Goal: Task Accomplishment & Management: Manage account settings

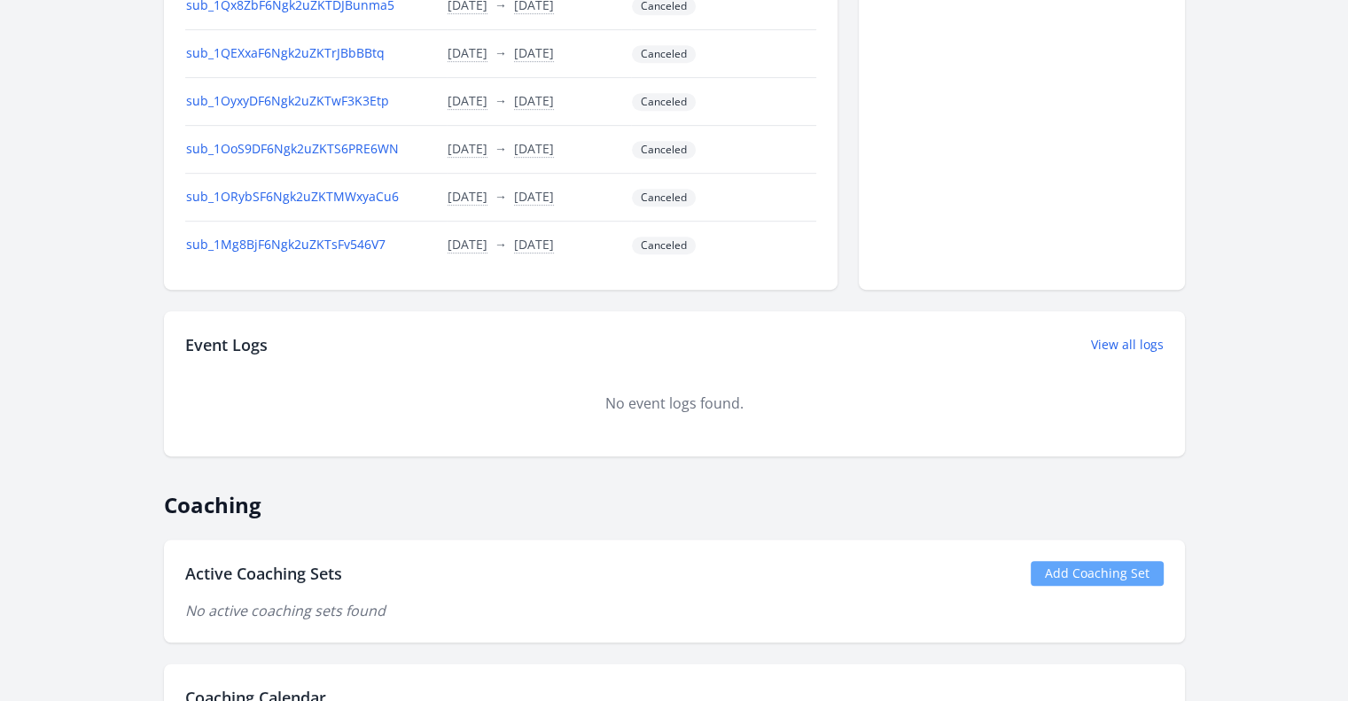
scroll to position [975, 0]
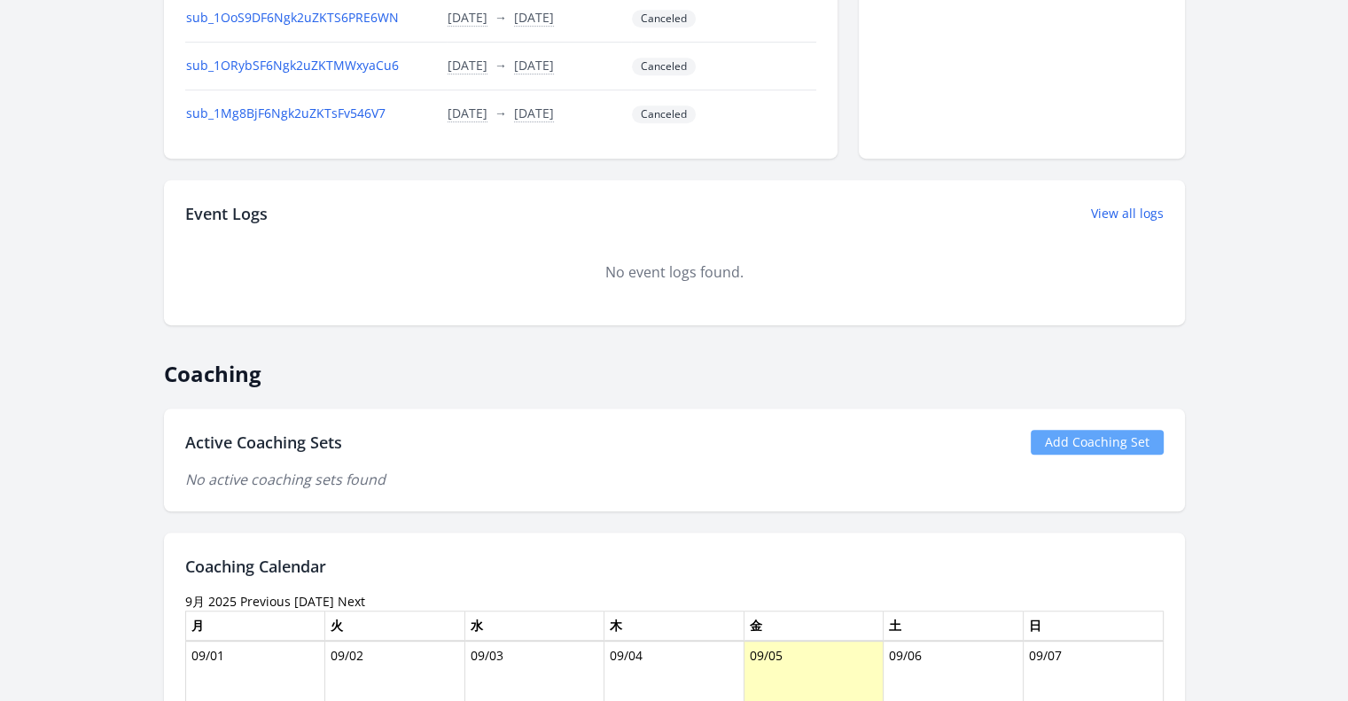
click at [1081, 430] on link "Add Coaching Set" at bounding box center [1096, 442] width 133 height 25
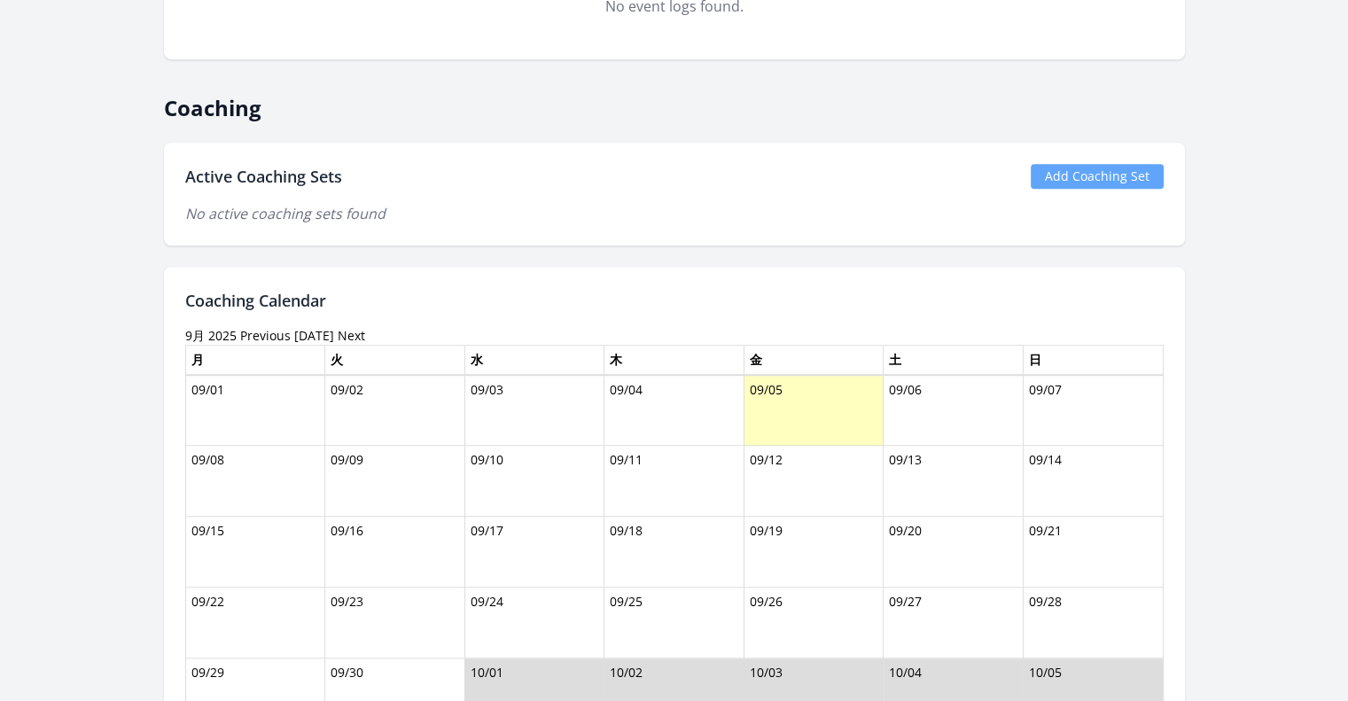
scroll to position [1152, 0]
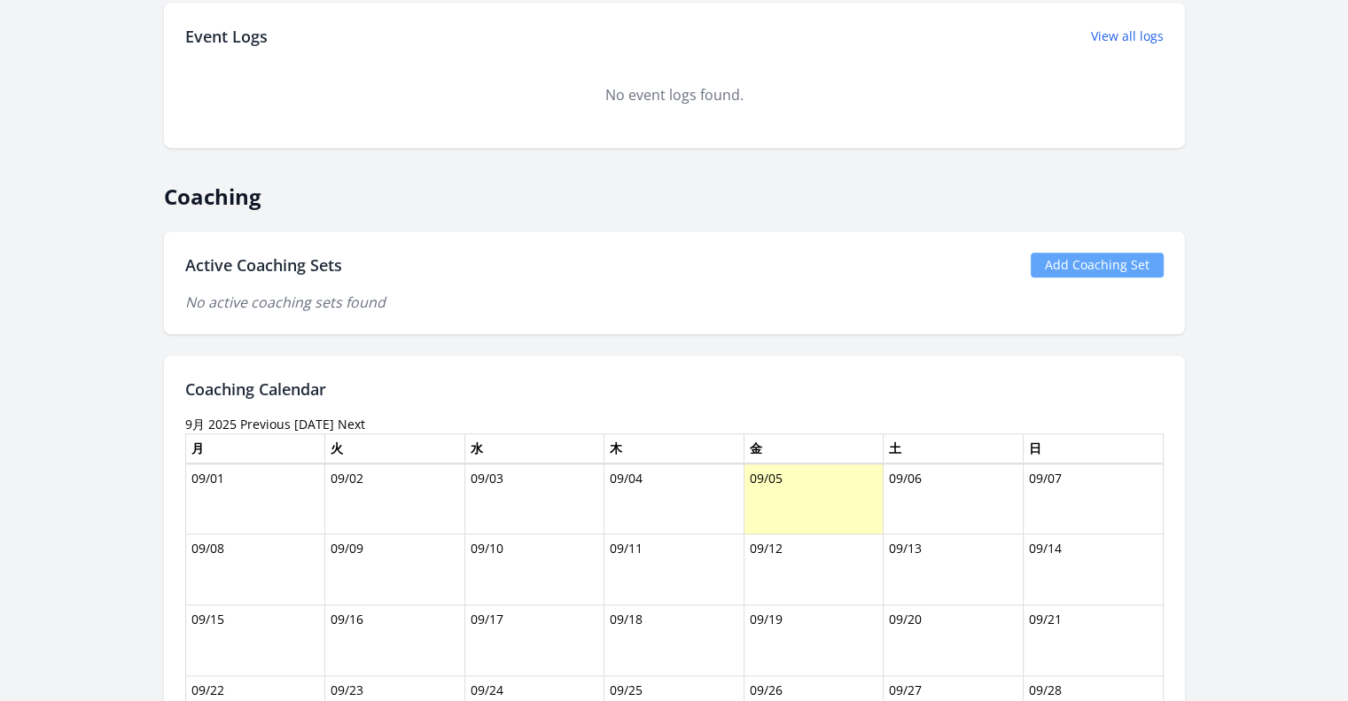
click at [1084, 253] on link "Add Coaching Set" at bounding box center [1096, 265] width 133 height 25
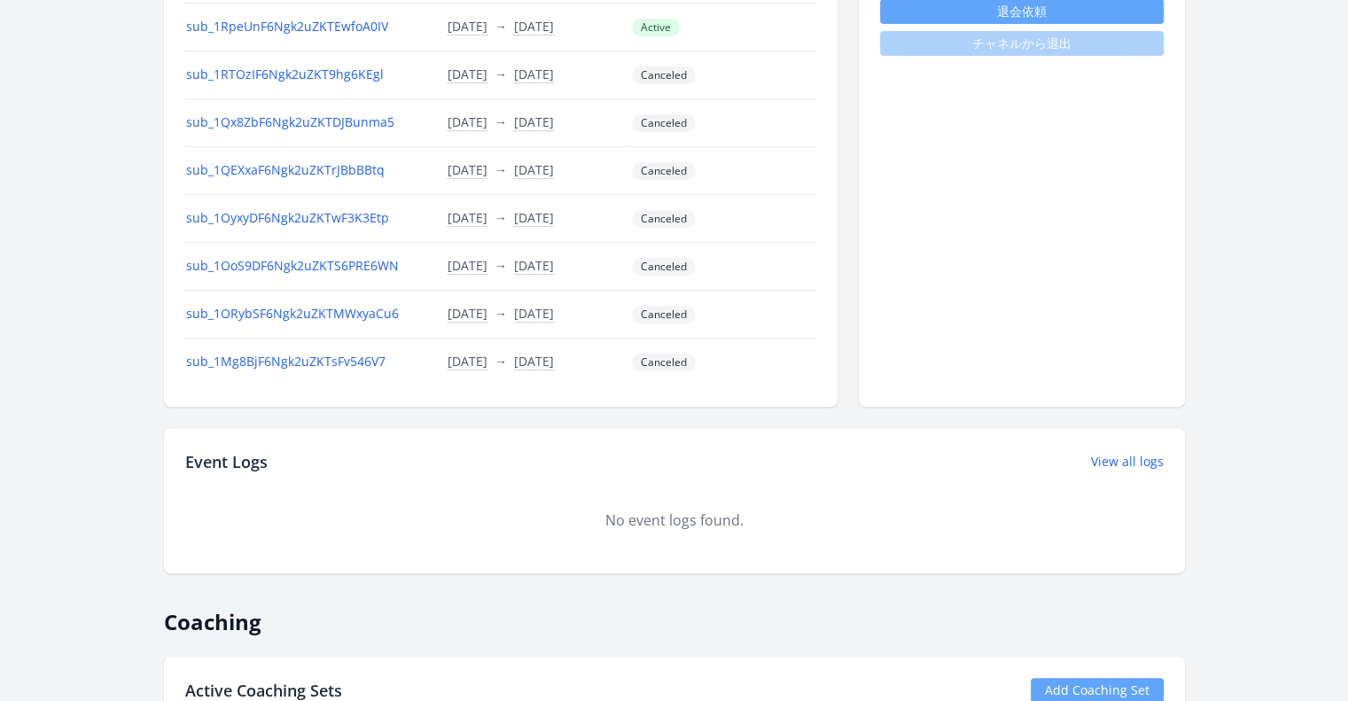
scroll to position [532, 0]
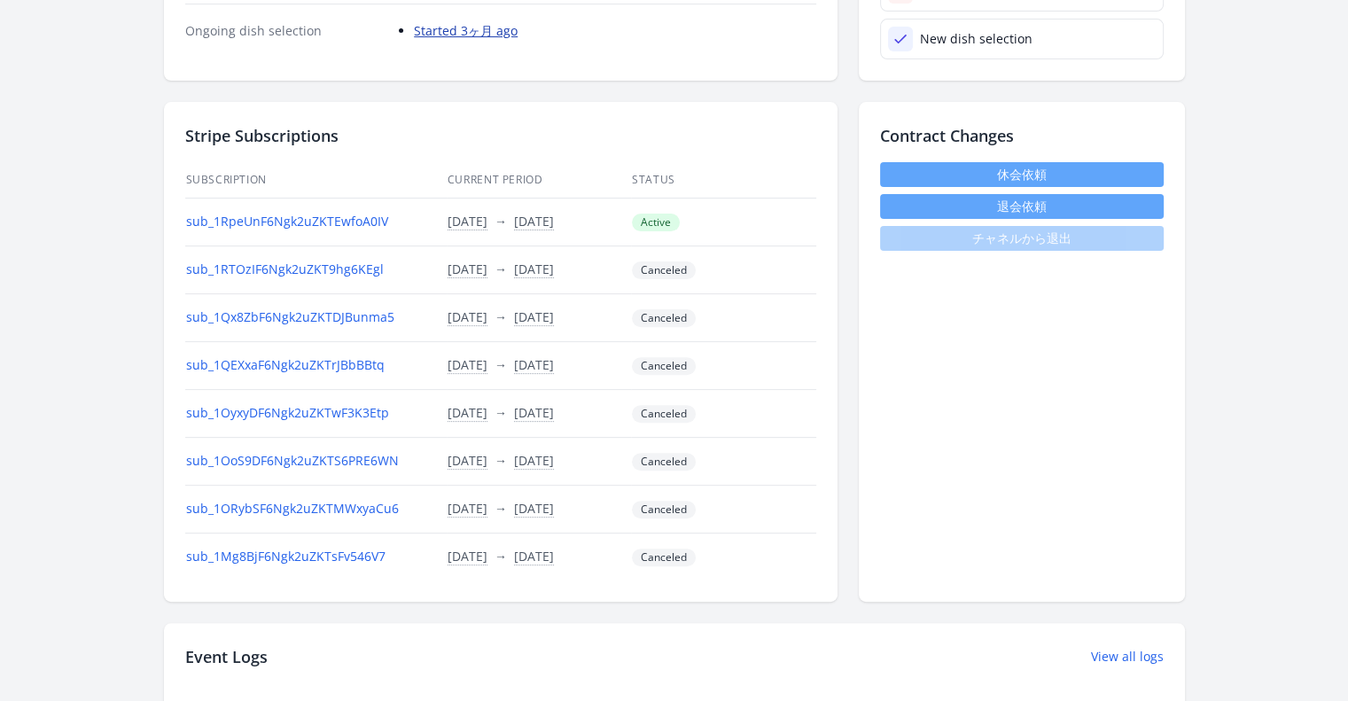
click at [487, 24] on link "Started 3ヶ月 ago" at bounding box center [466, 30] width 104 height 17
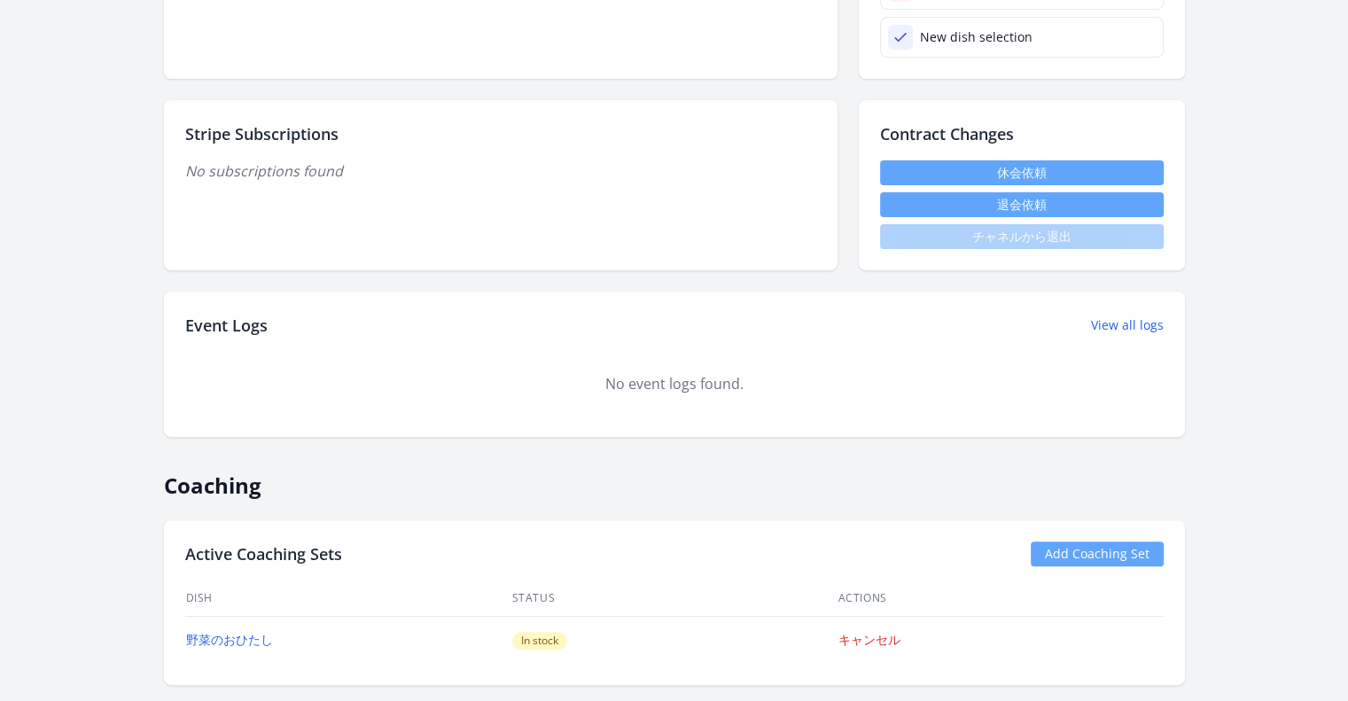
scroll to position [709, 0]
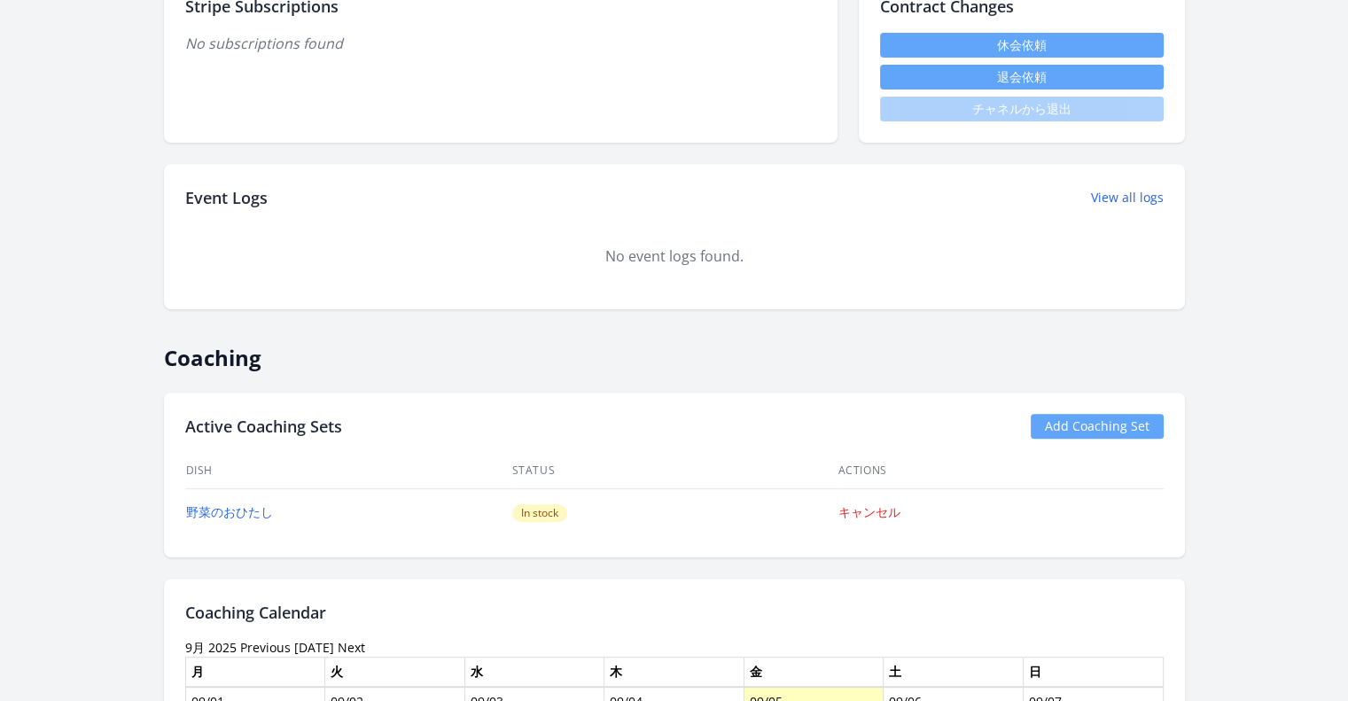
click at [1066, 430] on link "Add Coaching Set" at bounding box center [1096, 426] width 133 height 25
click at [1081, 425] on link "Add Coaching Set" at bounding box center [1096, 426] width 133 height 25
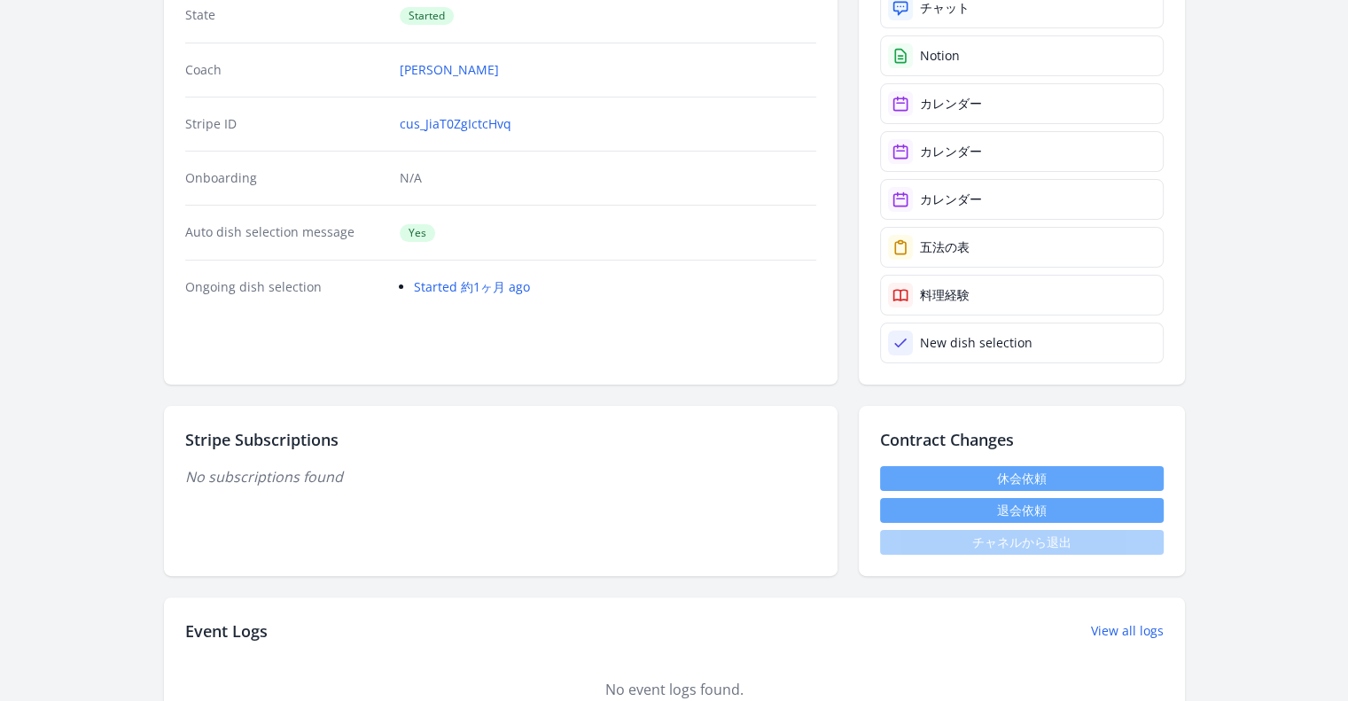
scroll to position [177, 0]
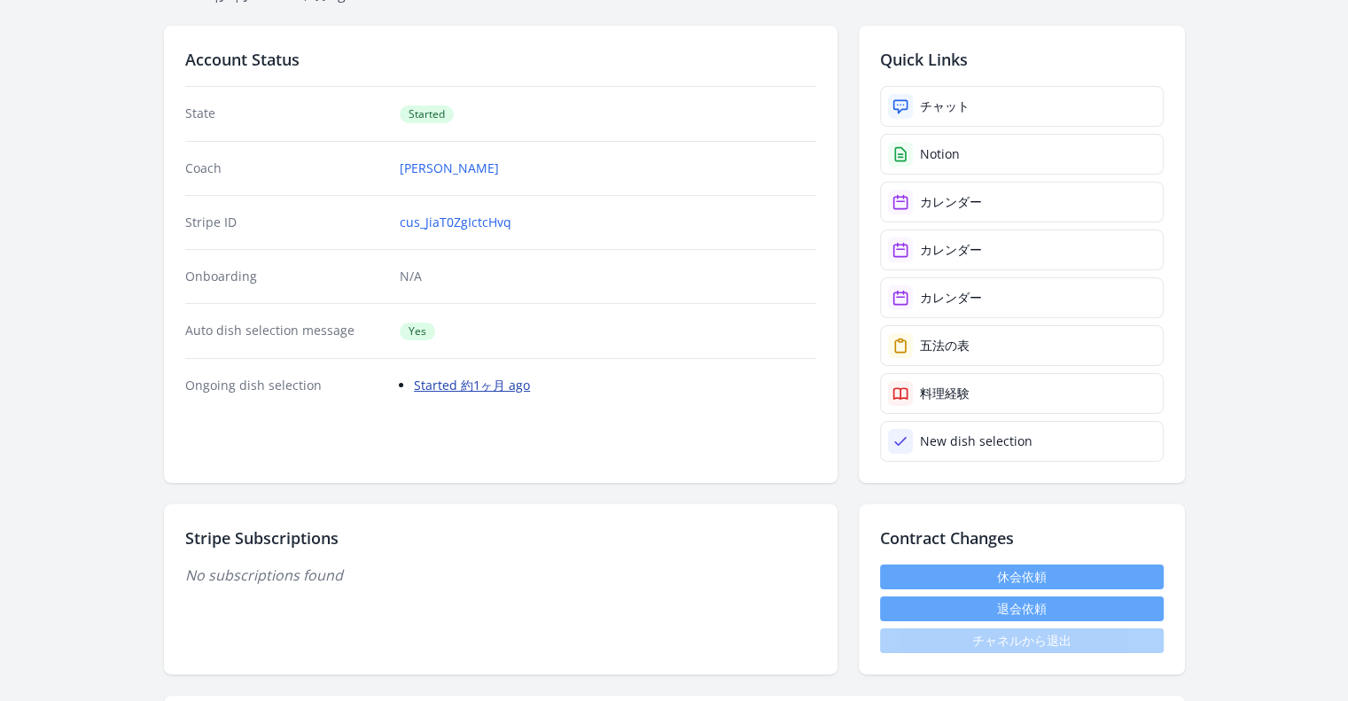
click at [504, 377] on link "Started 約1ヶ月 ago" at bounding box center [472, 385] width 116 height 17
click at [513, 377] on link "Started 約1ヶ月 ago" at bounding box center [472, 385] width 116 height 17
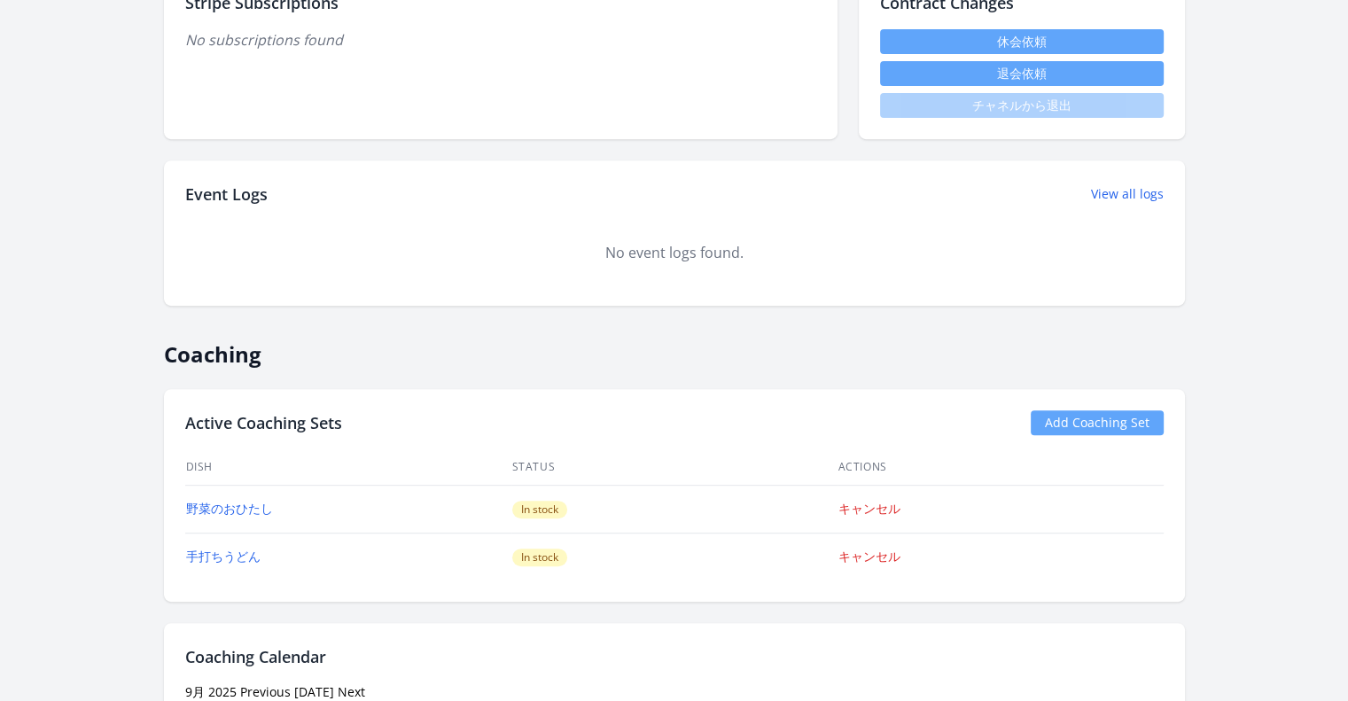
scroll to position [532, 0]
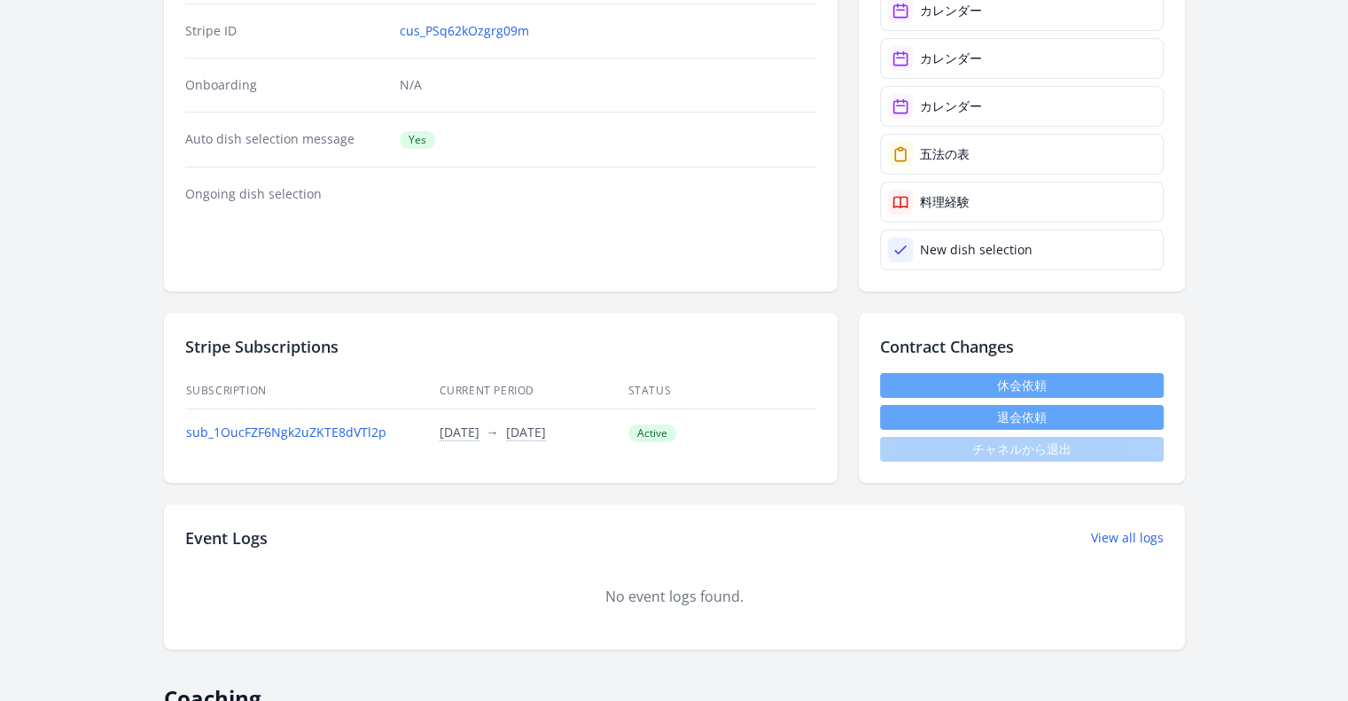
scroll to position [354, 0]
